Goal: Task Accomplishment & Management: Manage account settings

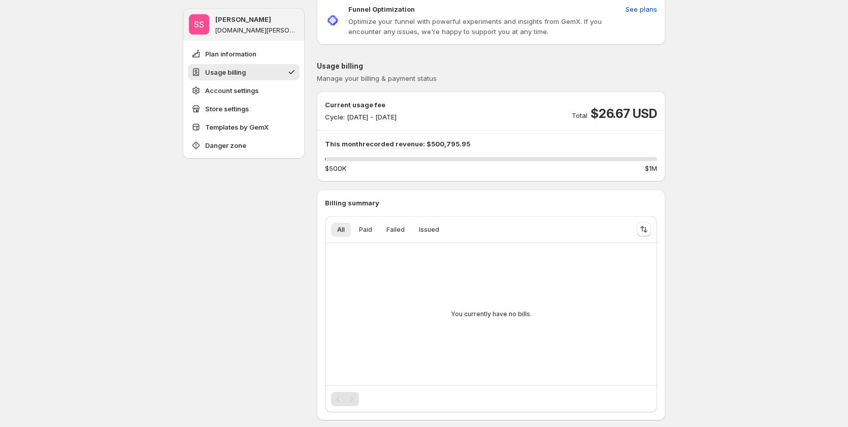
scroll to position [152, 0]
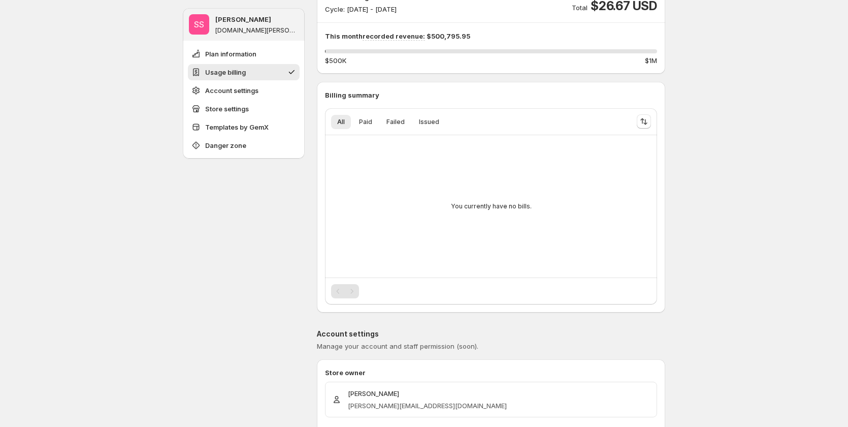
click at [357, 285] on div "Pagination" at bounding box center [352, 291] width 14 height 14
click at [356, 293] on div "Pagination" at bounding box center [352, 291] width 14 height 14
click at [354, 282] on div at bounding box center [491, 290] width 332 height 27
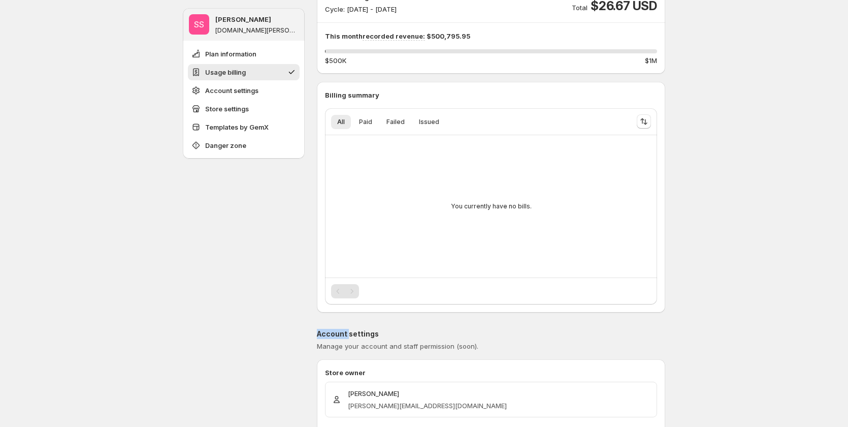
click at [354, 282] on div at bounding box center [491, 290] width 332 height 27
click at [373, 254] on div "You currently have no bills." at bounding box center [491, 206] width 316 height 126
